Goal: Task Accomplishment & Management: Manage account settings

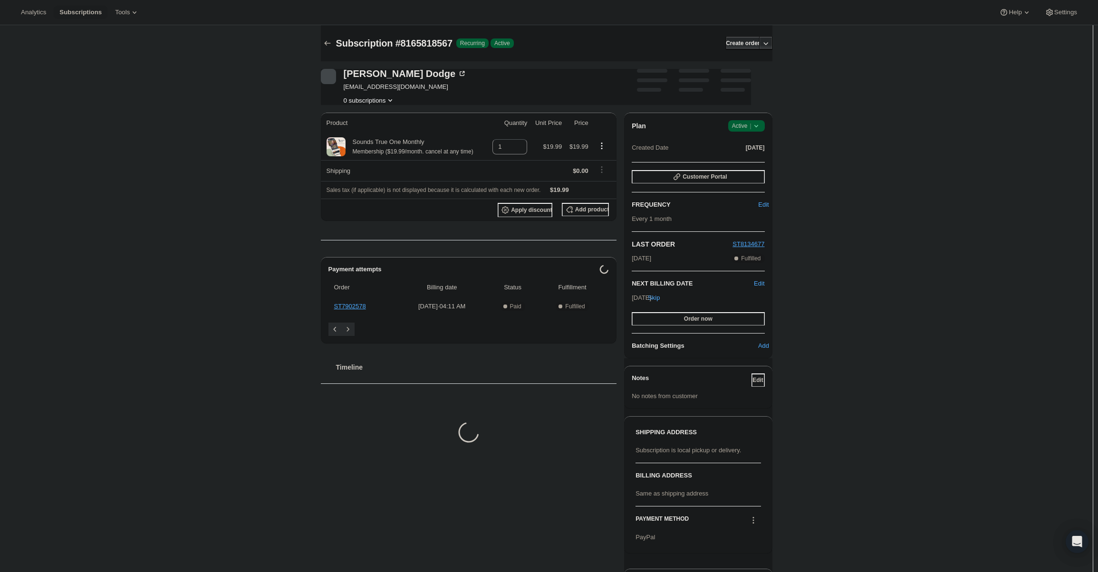
click at [750, 125] on span "Active |" at bounding box center [746, 126] width 29 height 10
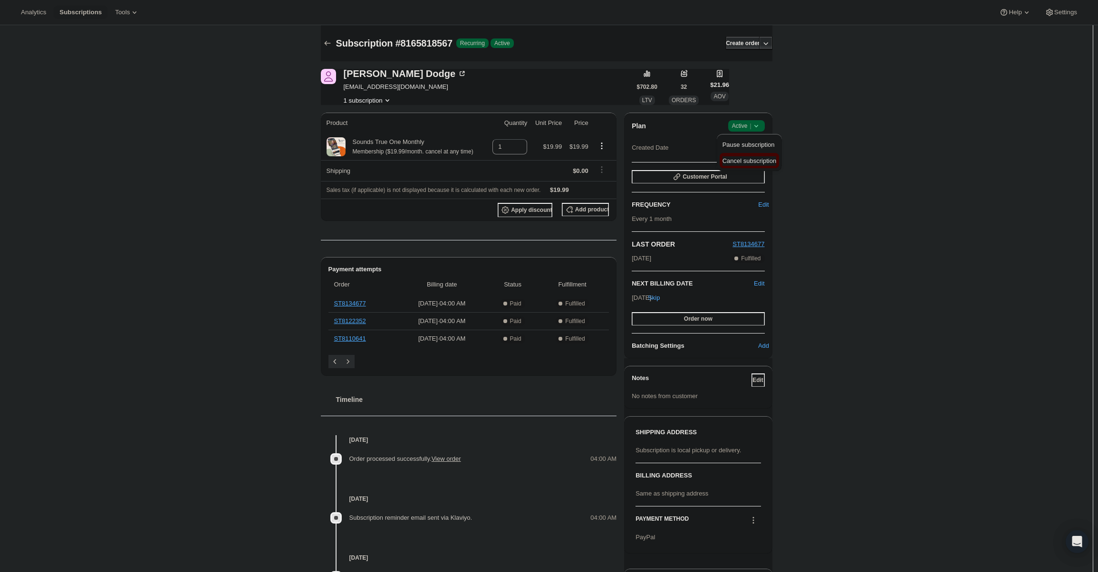
click at [746, 158] on span "Cancel subscription" at bounding box center [749, 160] width 54 height 7
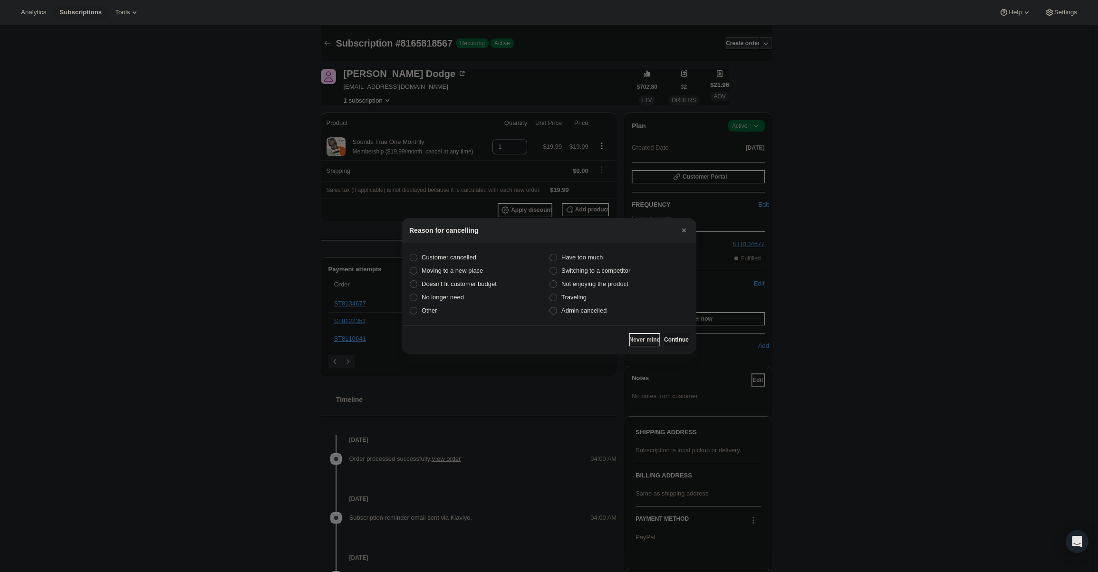
click at [574, 312] on span "Admin cancelled" at bounding box center [583, 310] width 45 height 7
click at [550, 307] on input "Admin cancelled" at bounding box center [549, 307] width 0 height 0
radio input "true"
drag, startPoint x: 674, startPoint y: 339, endPoint x: 656, endPoint y: 319, distance: 26.9
click at [672, 336] on span "Continue" at bounding box center [676, 340] width 25 height 8
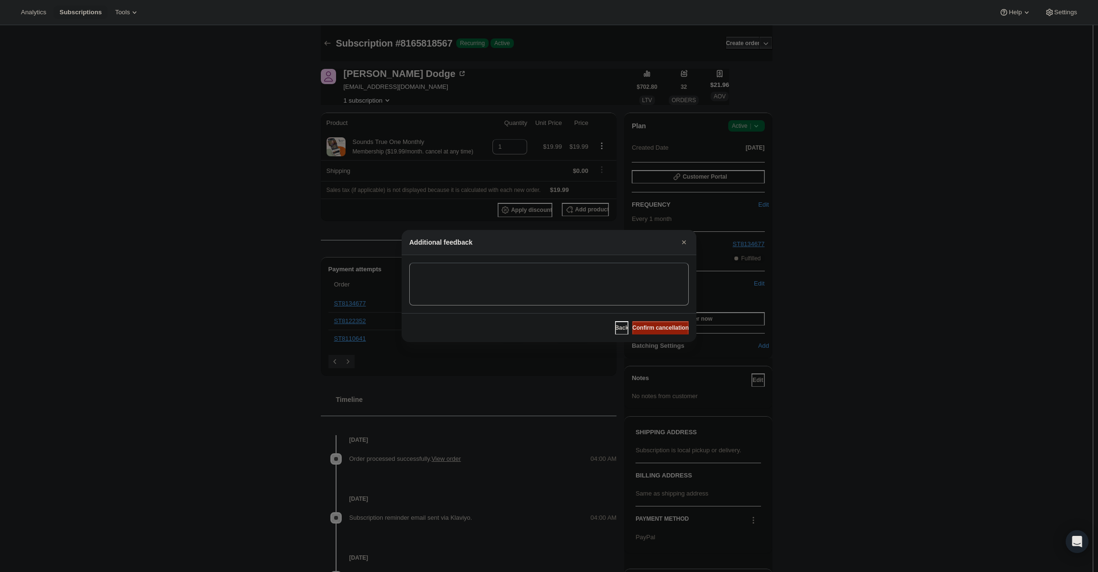
drag, startPoint x: 655, startPoint y: 318, endPoint x: 661, endPoint y: 326, distance: 9.4
click at [656, 320] on div "Back Confirm cancellation" at bounding box center [549, 327] width 295 height 29
click at [662, 326] on span "Confirm cancellation" at bounding box center [660, 328] width 57 height 8
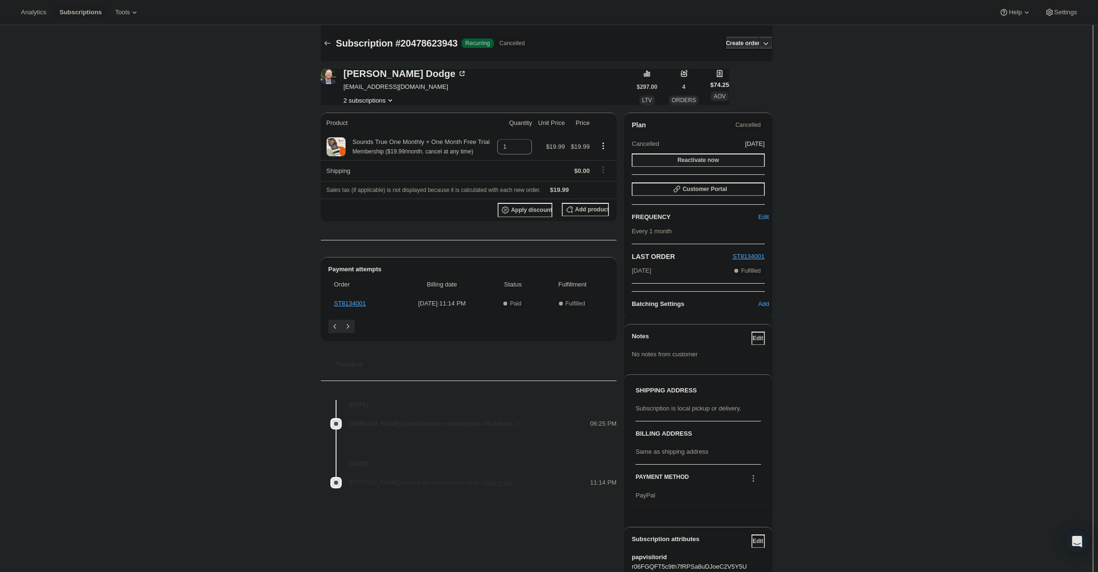
click at [673, 161] on button "Reactivate now" at bounding box center [698, 159] width 133 height 13
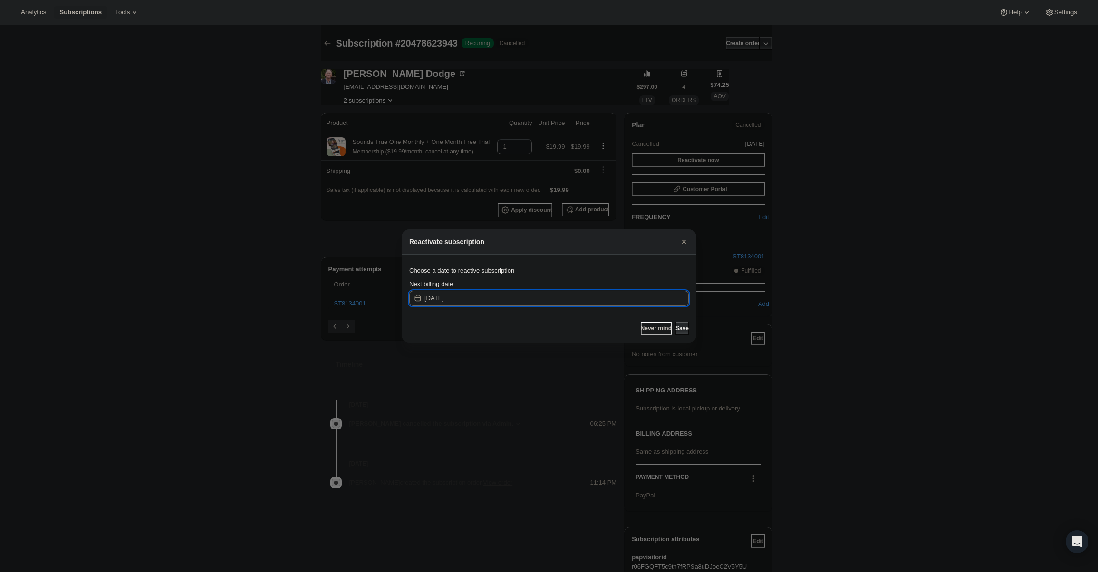
click at [473, 291] on input "[DATE]" at bounding box center [556, 298] width 264 height 15
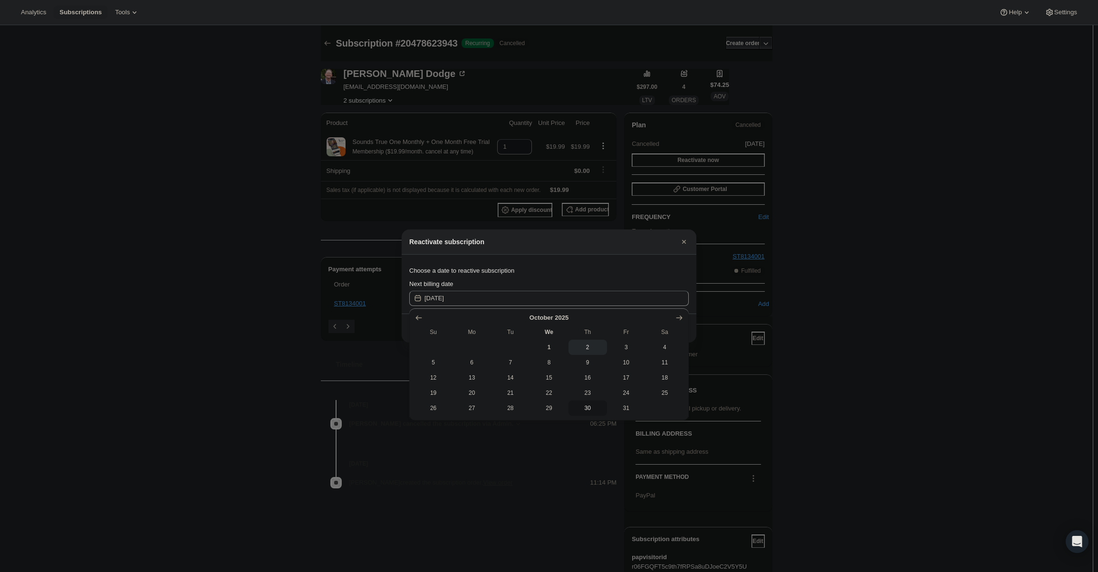
click at [577, 410] on span "30" at bounding box center [587, 408] width 31 height 8
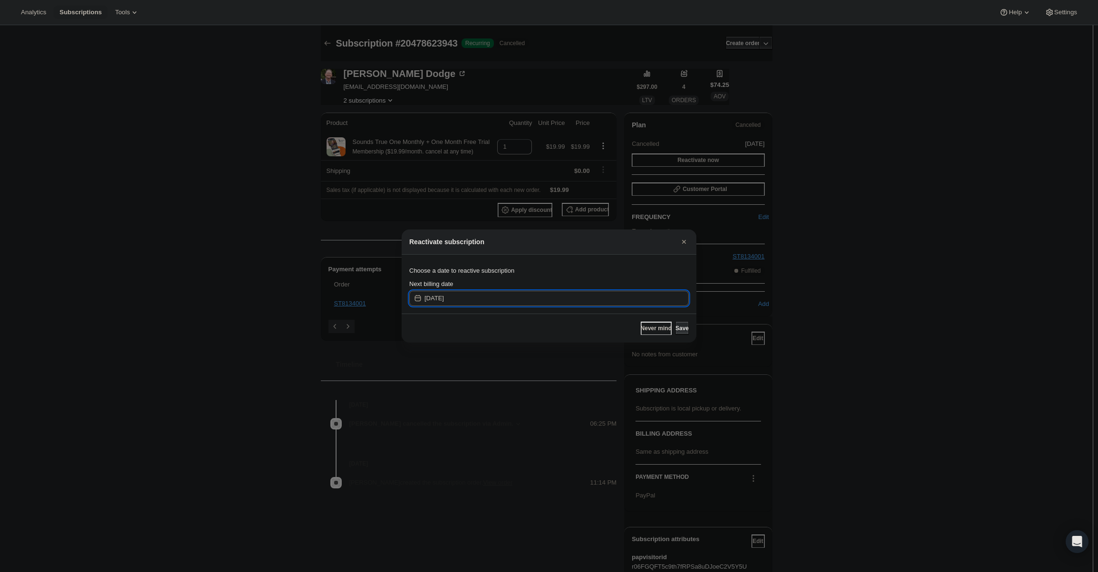
click at [584, 299] on input "[DATE]" at bounding box center [556, 298] width 264 height 15
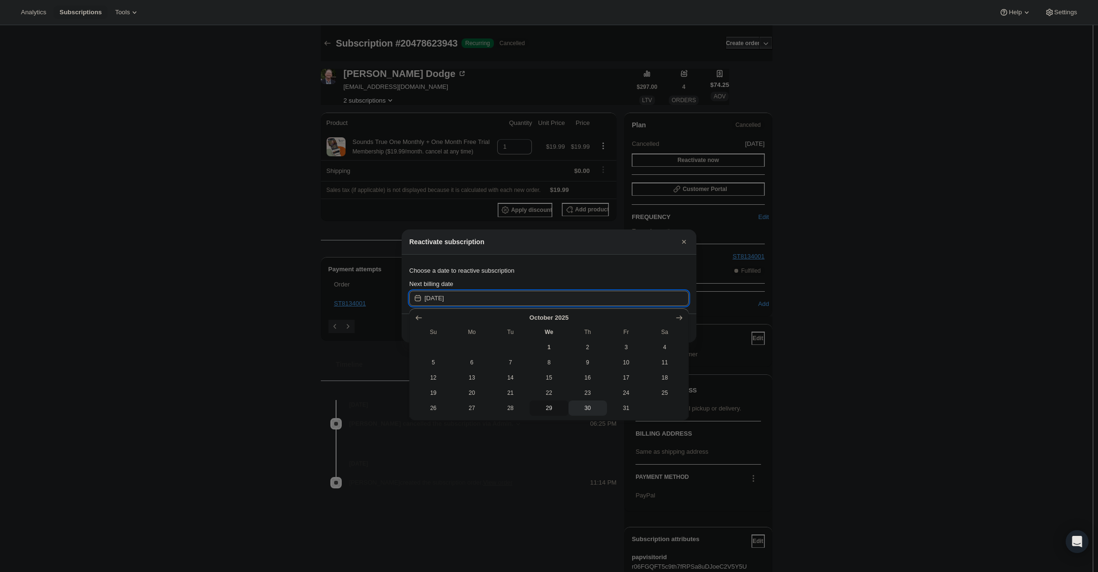
click at [550, 406] on span "29" at bounding box center [548, 408] width 31 height 8
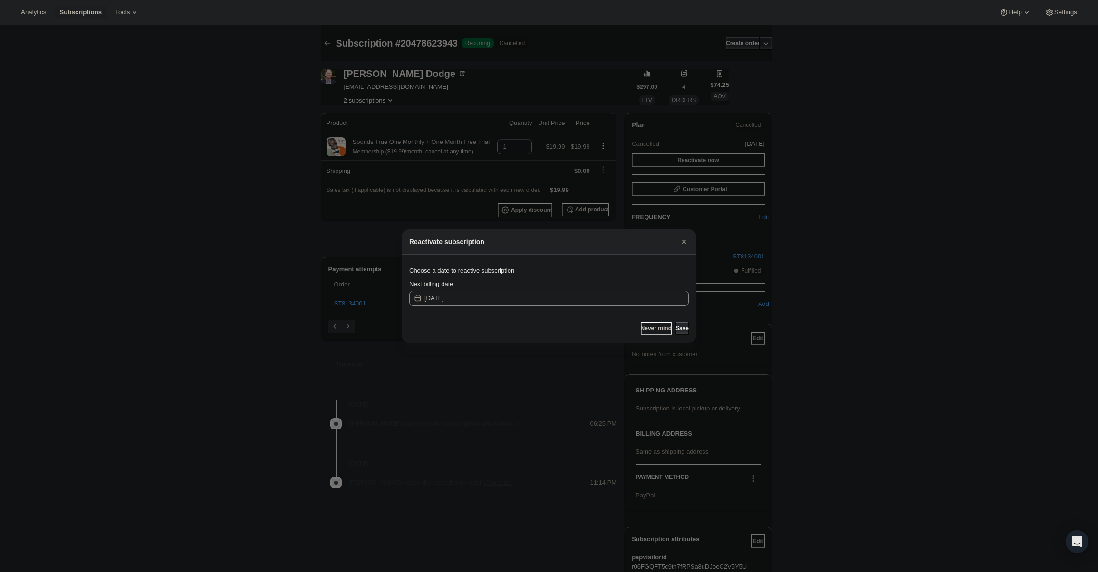
click at [616, 284] on div "Next billing date" at bounding box center [548, 284] width 279 height 10
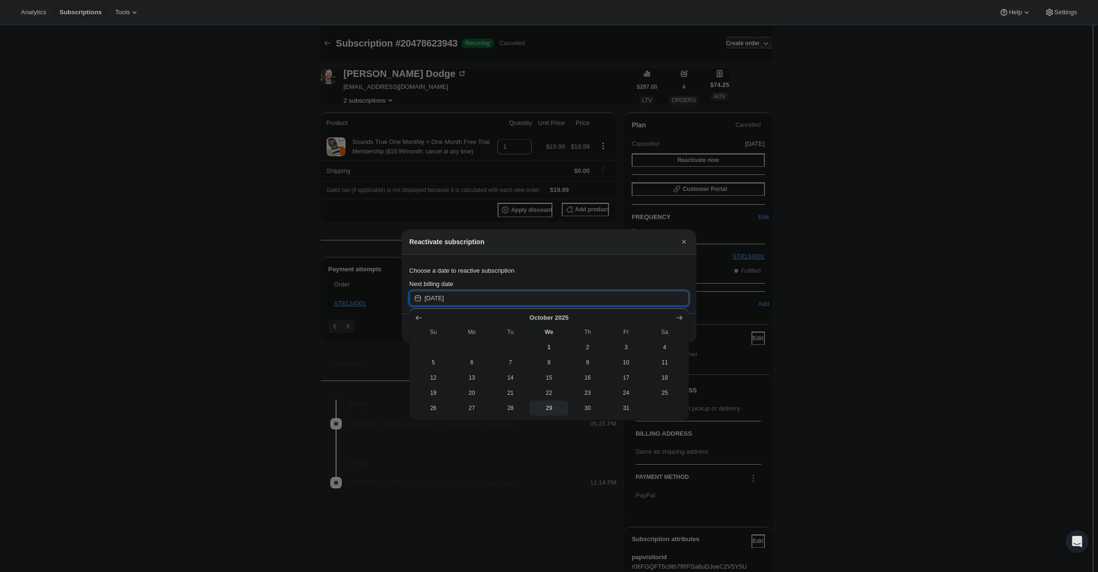
click at [598, 302] on input "[DATE]" at bounding box center [556, 298] width 264 height 15
click at [583, 405] on span "30" at bounding box center [587, 408] width 31 height 8
type input "[DATE]"
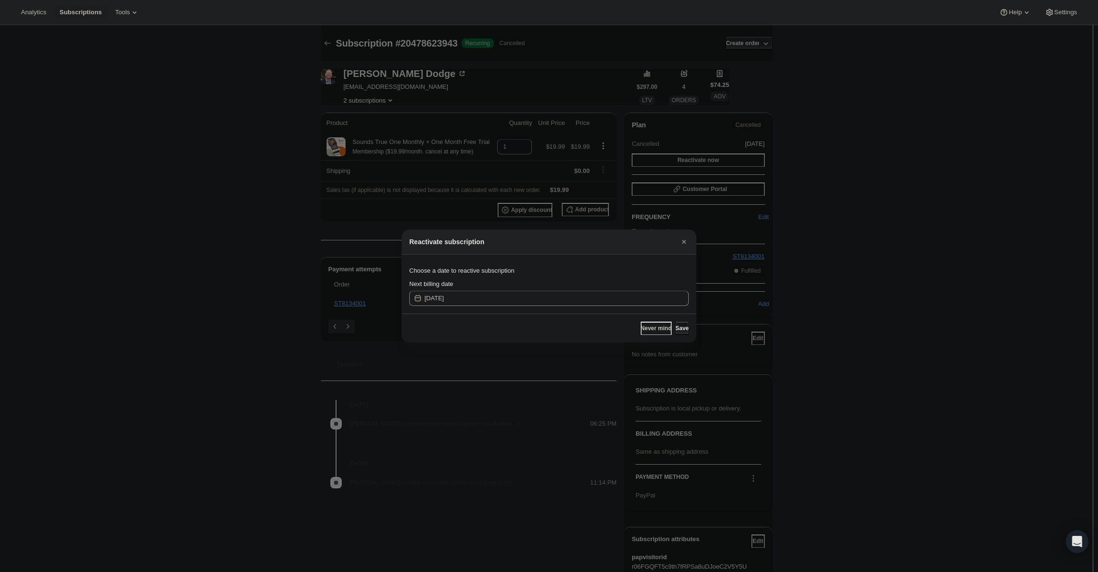
click at [675, 330] on button "Save" at bounding box center [681, 328] width 13 height 13
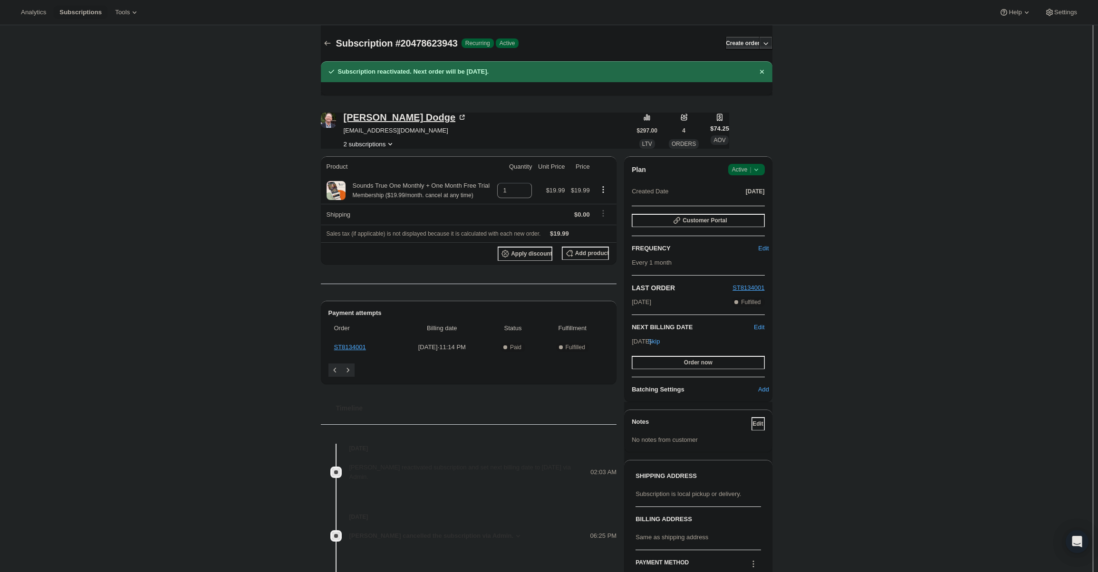
click at [350, 118] on div "[PERSON_NAME]" at bounding box center [406, 118] width 124 height 10
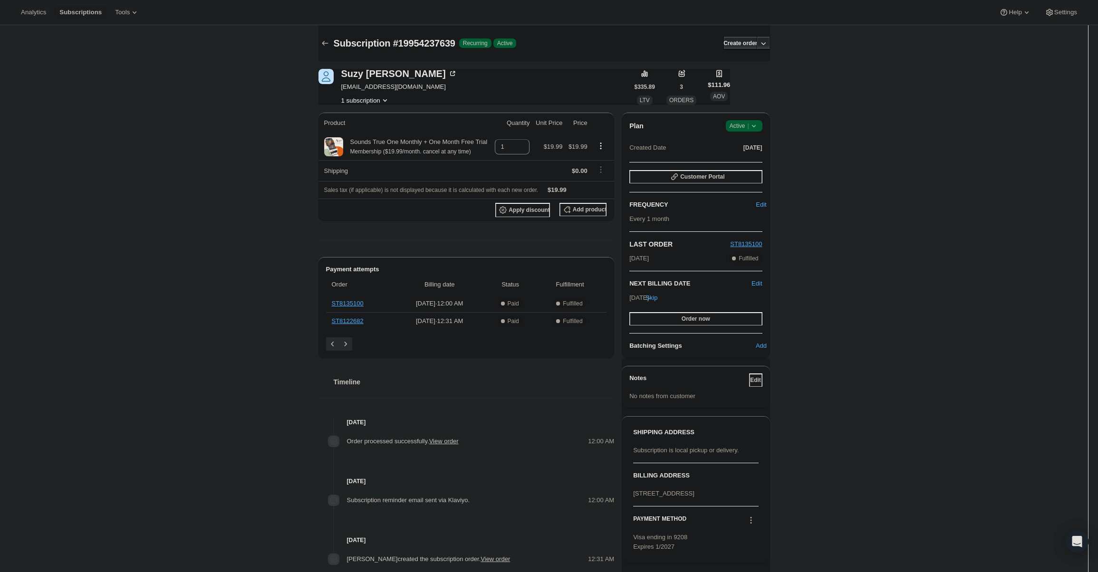
click at [748, 130] on span "Active |" at bounding box center [743, 126] width 29 height 10
click at [743, 162] on span "Cancel subscription" at bounding box center [747, 160] width 54 height 7
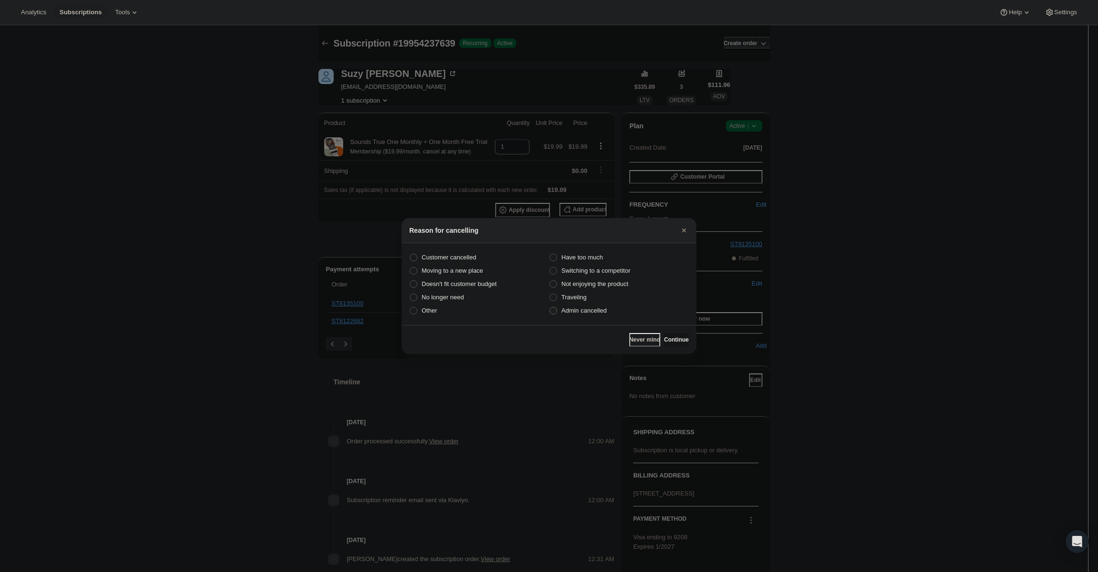
click at [596, 316] on label "Admin cancelled" at bounding box center [619, 310] width 140 height 13
click at [550, 307] on input "Admin cancelled" at bounding box center [549, 307] width 0 height 0
radio input "true"
click at [664, 334] on button "Continue" at bounding box center [676, 339] width 25 height 13
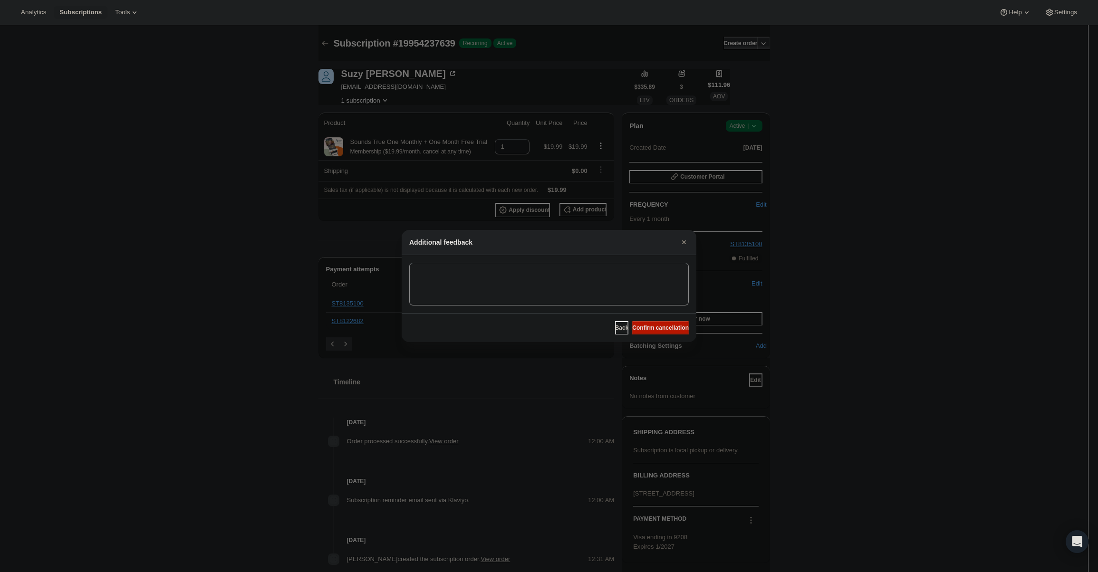
drag, startPoint x: 665, startPoint y: 331, endPoint x: 614, endPoint y: 285, distance: 69.0
click at [665, 331] on span "Confirm cancellation" at bounding box center [660, 328] width 57 height 8
